Goal: Task Accomplishment & Management: Complete application form

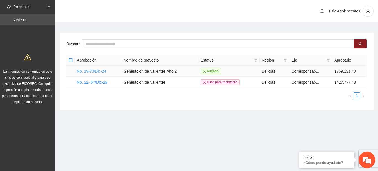
click at [92, 70] on link "No. 19-73/Dic-24" at bounding box center [91, 71] width 29 height 4
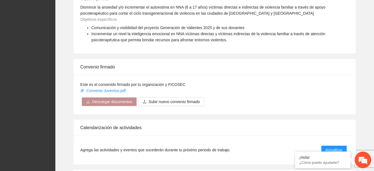
scroll to position [459, 0]
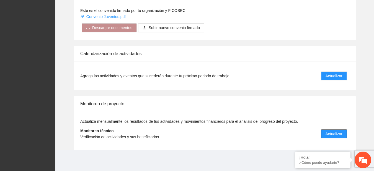
click at [328, 134] on span "Actualizar" at bounding box center [333, 134] width 17 height 6
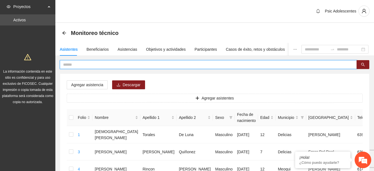
drag, startPoint x: 81, startPoint y: 60, endPoint x: 82, endPoint y: 63, distance: 2.9
click at [82, 63] on span at bounding box center [208, 64] width 297 height 9
click at [82, 63] on input "text" at bounding box center [206, 64] width 286 height 6
type input "**********"
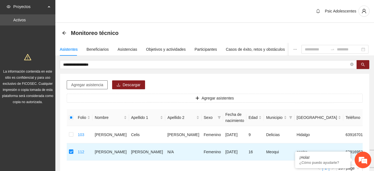
click at [84, 82] on span "Agregar asistencia" at bounding box center [87, 85] width 32 height 6
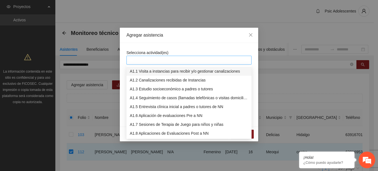
click at [150, 58] on div at bounding box center [189, 60] width 122 height 7
type input "****"
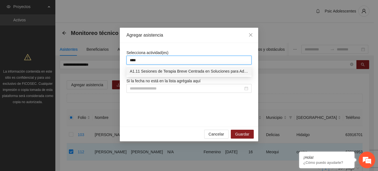
click at [163, 69] on div "A1.11 Sesiones de Terapia Breve Centrada en Soluciones para Adolescentes" at bounding box center [189, 71] width 118 height 6
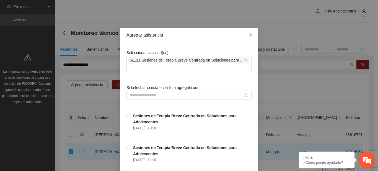
click at [212, 42] on div "Agregar asistencia" at bounding box center [189, 35] width 138 height 15
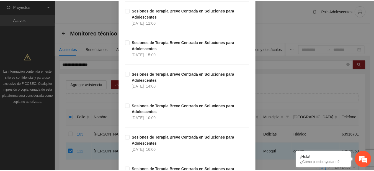
scroll to position [5009, 0]
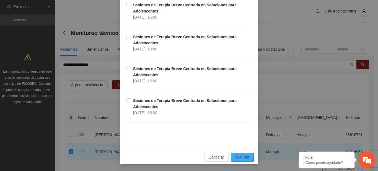
click at [243, 157] on span "Guardar" at bounding box center [242, 157] width 14 height 6
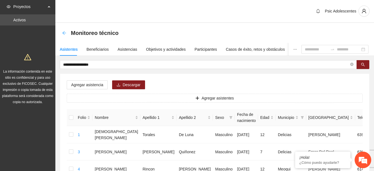
click at [66, 31] on icon "arrow-left" at bounding box center [64, 33] width 4 height 4
